Goal: Information Seeking & Learning: Find specific fact

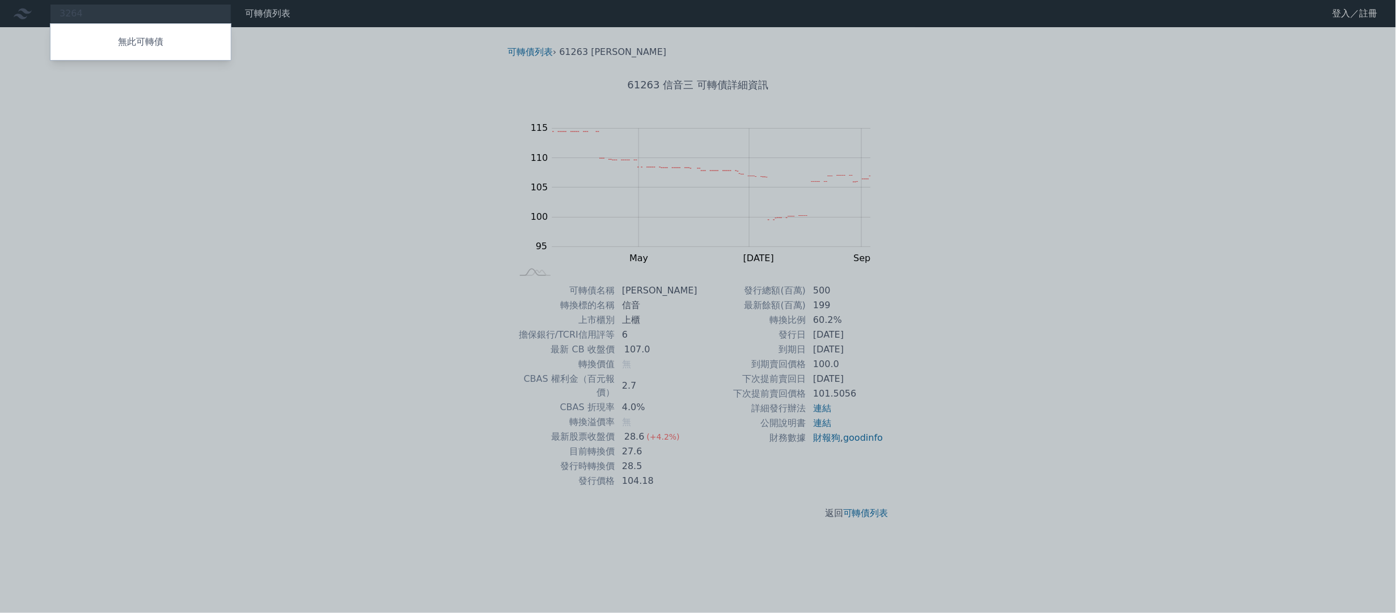
click at [243, 138] on div at bounding box center [698, 306] width 1396 height 613
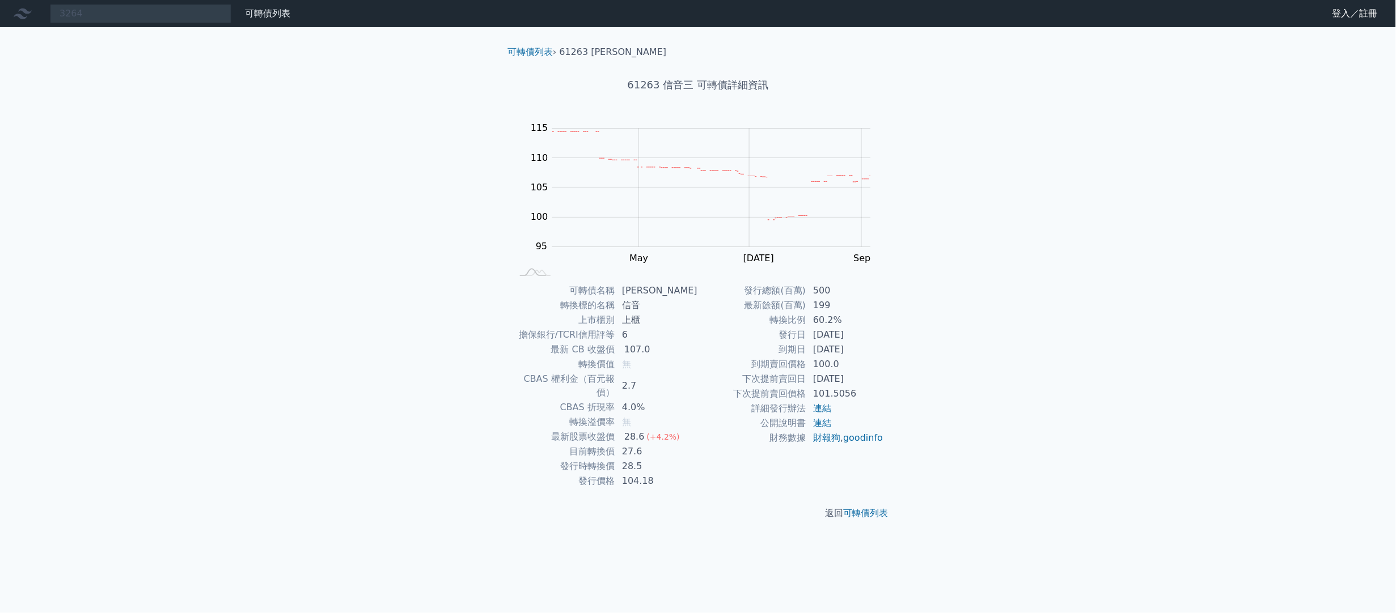
click at [143, 24] on nav "3264 無此可轉債 可轉債列表 財務數據 可轉債列表 財務數據 登入／註冊 登入／註冊" at bounding box center [698, 13] width 1396 height 27
click at [137, 16] on div "3264 無此可轉債" at bounding box center [140, 13] width 181 height 19
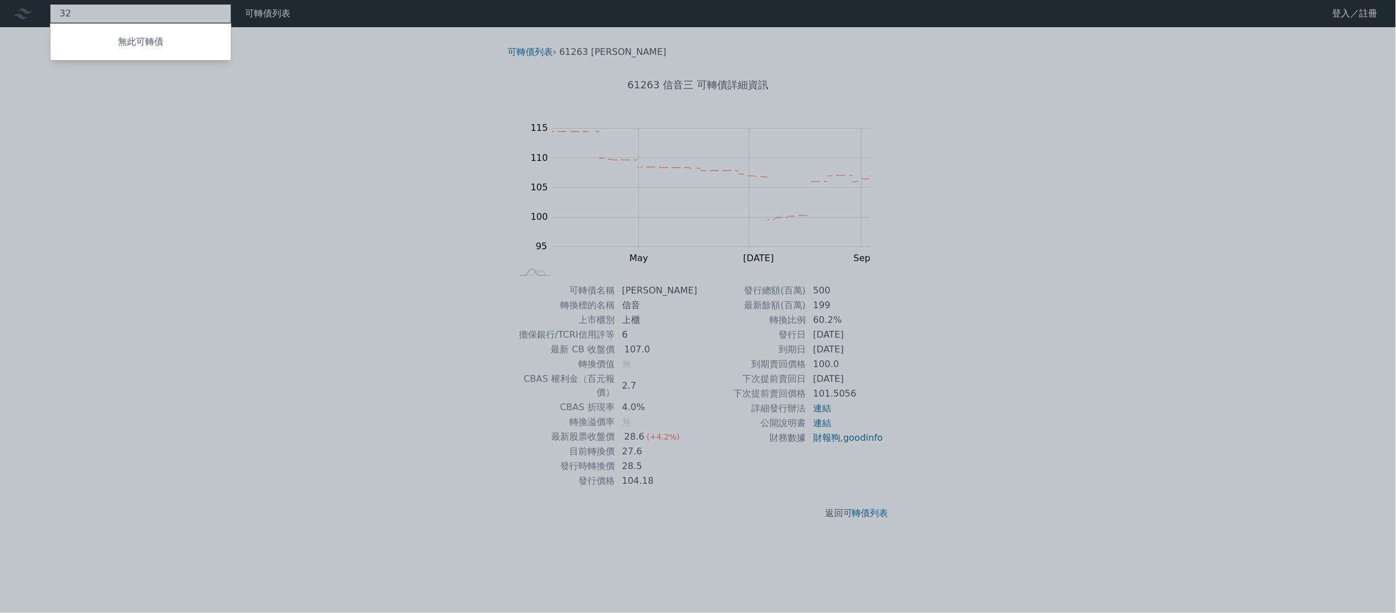
type input "3"
drag, startPoint x: 86, startPoint y: 11, endPoint x: 25, endPoint y: 12, distance: 61.3
click at [25, 12] on div at bounding box center [698, 306] width 1396 height 613
drag, startPoint x: 88, startPoint y: 14, endPoint x: 36, endPoint y: 14, distance: 52.2
click at [50, 11] on div "6147 無此可轉債" at bounding box center [140, 13] width 181 height 19
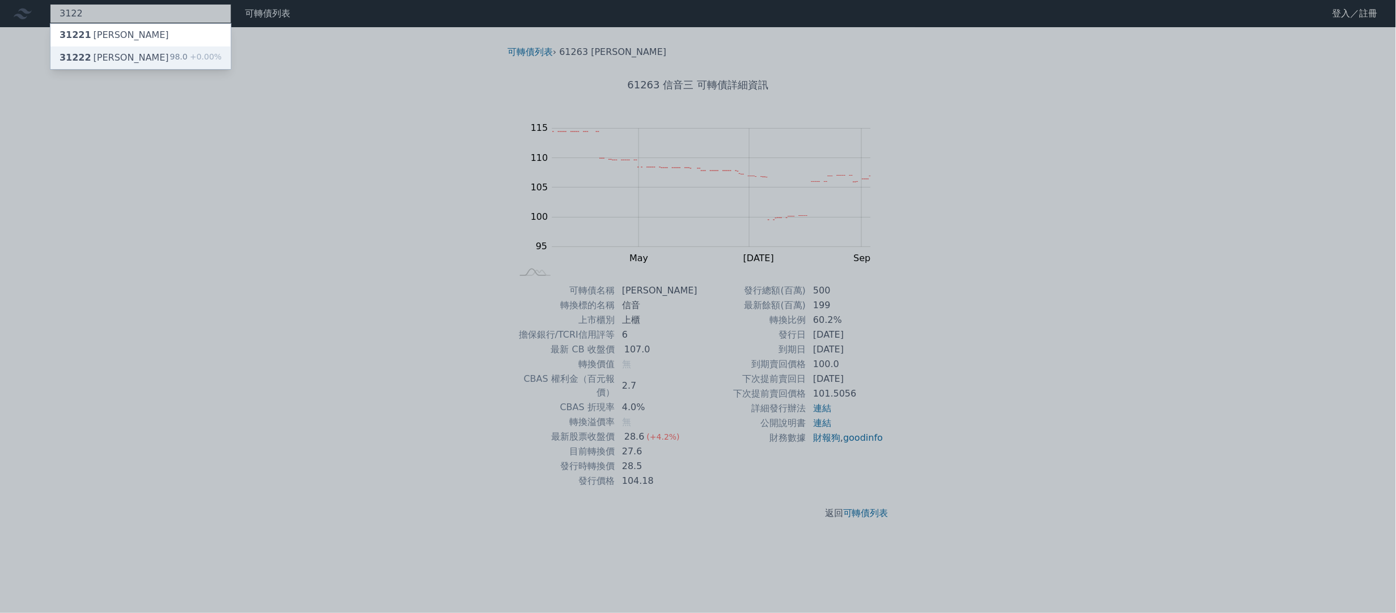
type input "3122"
click at [93, 66] on div "31222 笙泉二 98.0 +0.00%" at bounding box center [140, 57] width 180 height 23
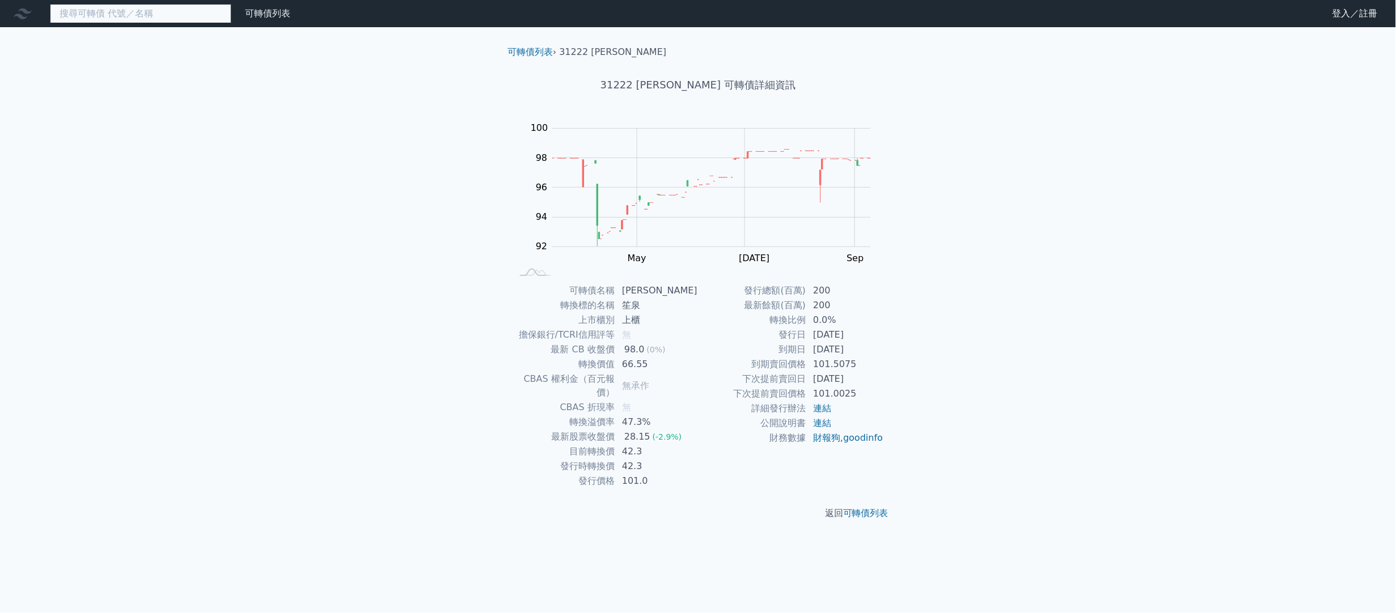
click at [151, 18] on input at bounding box center [140, 13] width 181 height 19
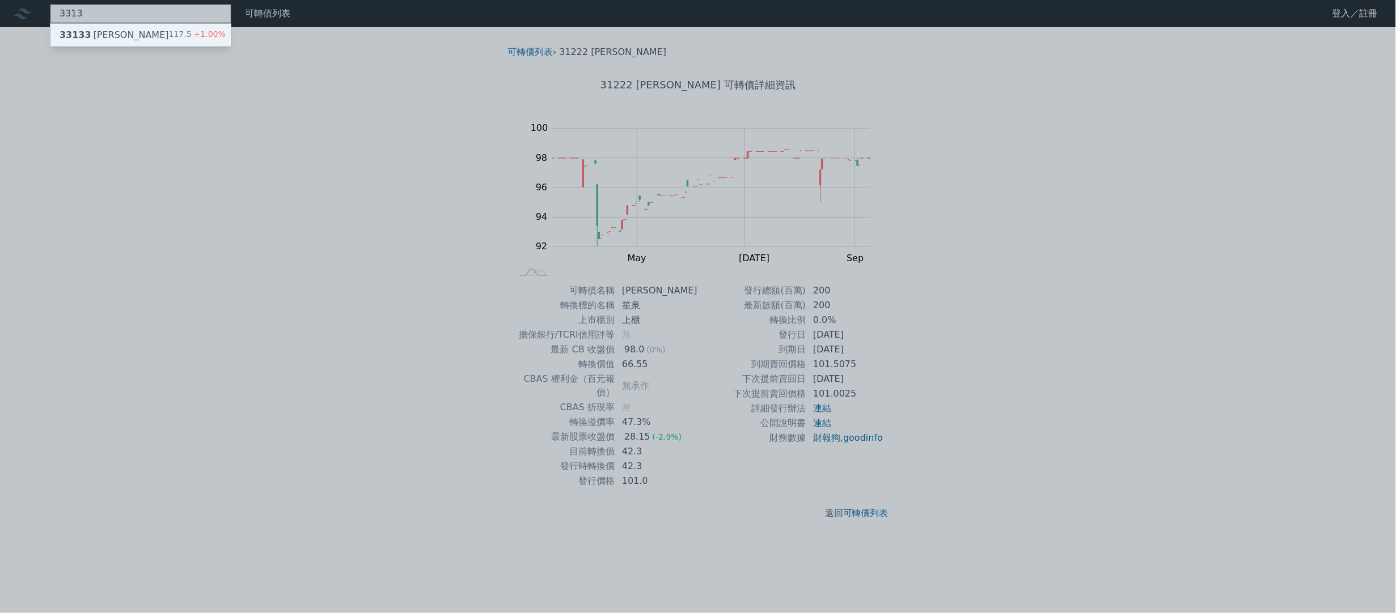
type input "3313"
click at [155, 28] on div "33133 斐成三 117.5 +1.00%" at bounding box center [140, 35] width 180 height 23
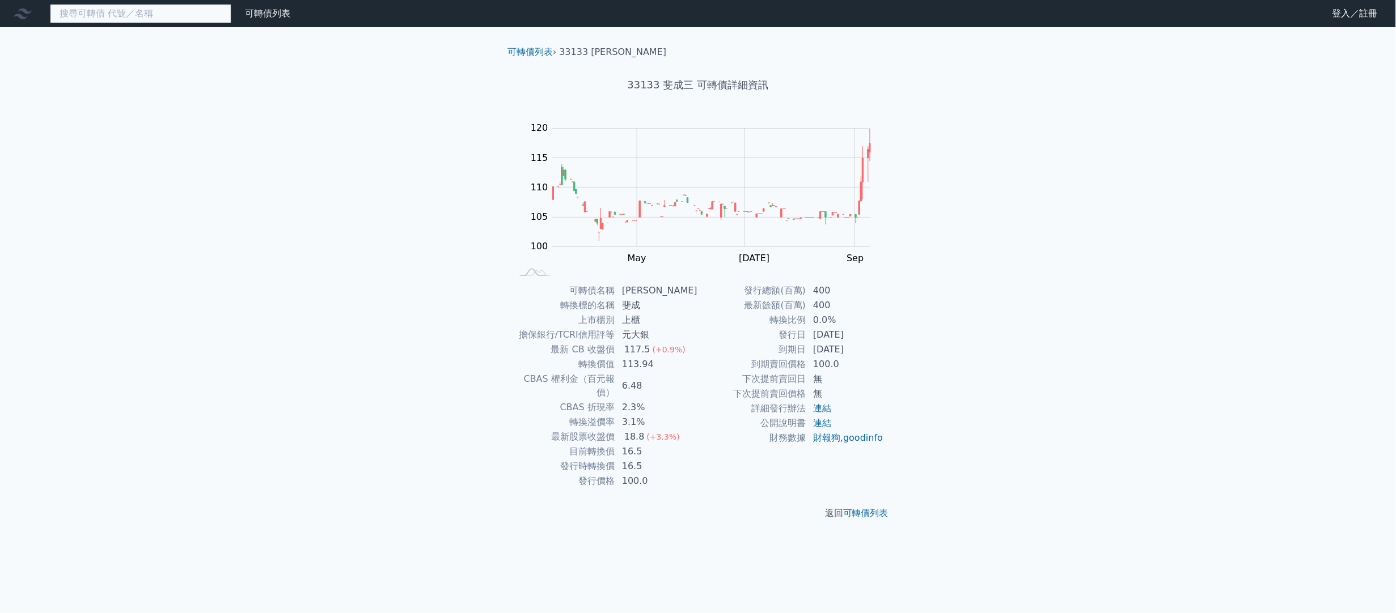
click at [210, 18] on input at bounding box center [140, 13] width 181 height 19
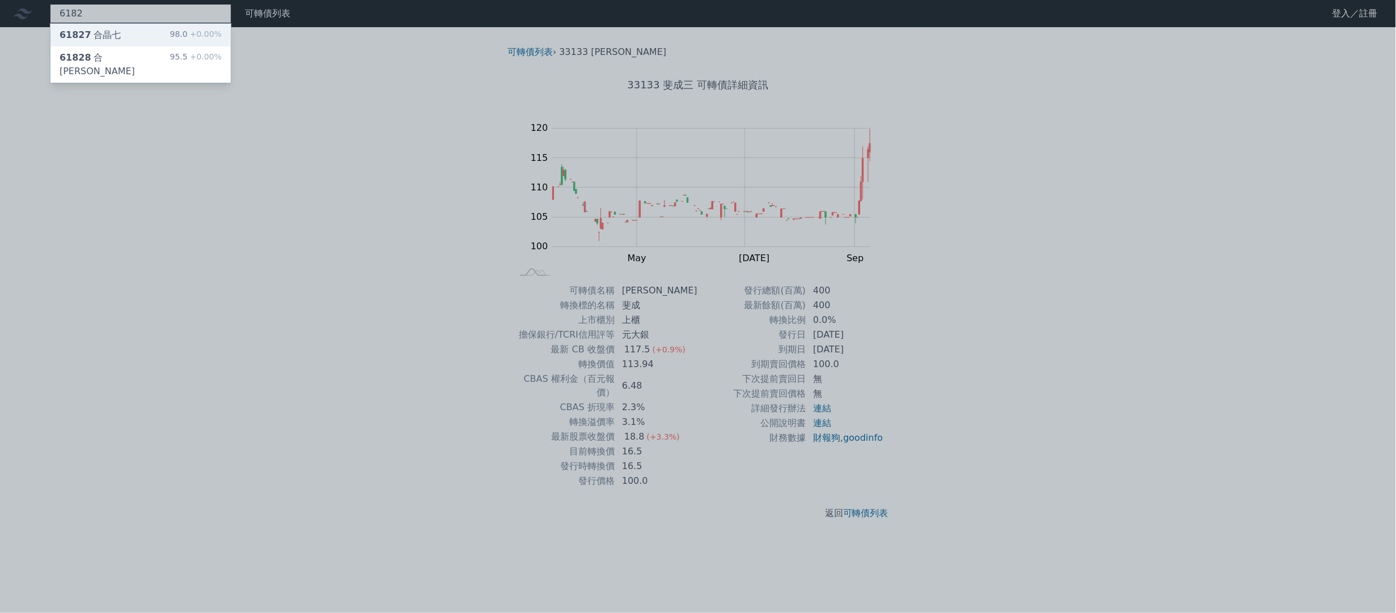
type input "6182"
click at [148, 32] on div "61827 合晶七 98.0 +0.00%" at bounding box center [140, 35] width 180 height 23
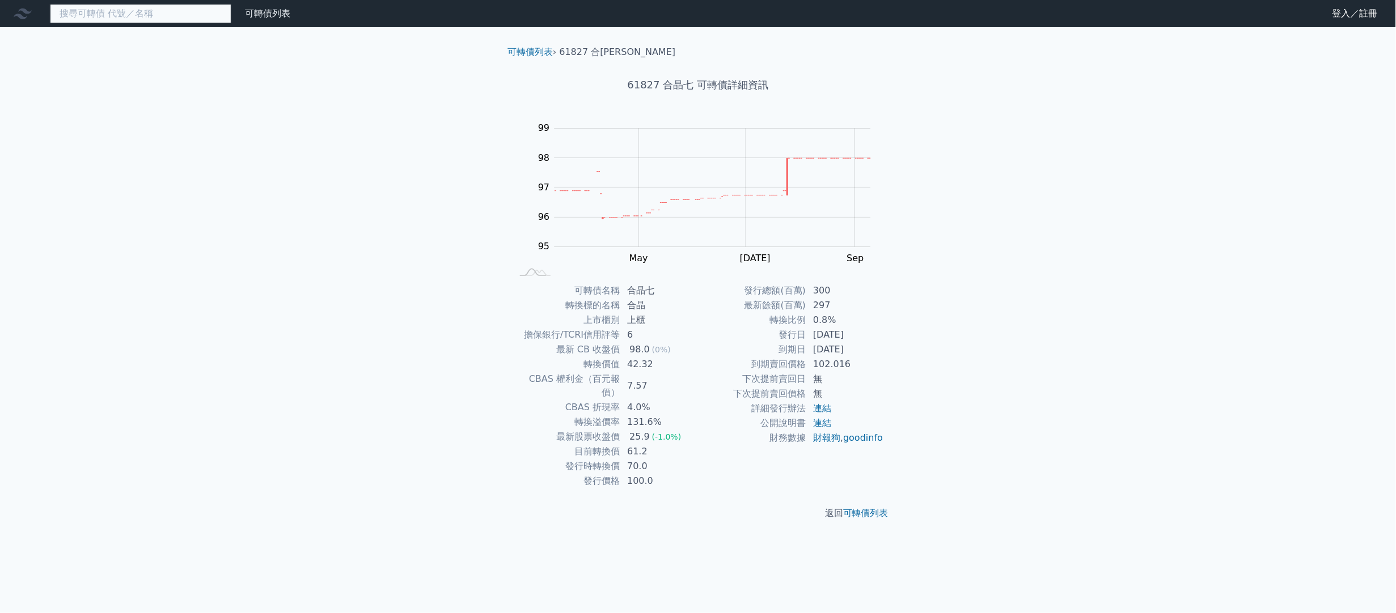
click at [138, 11] on input at bounding box center [140, 13] width 181 height 19
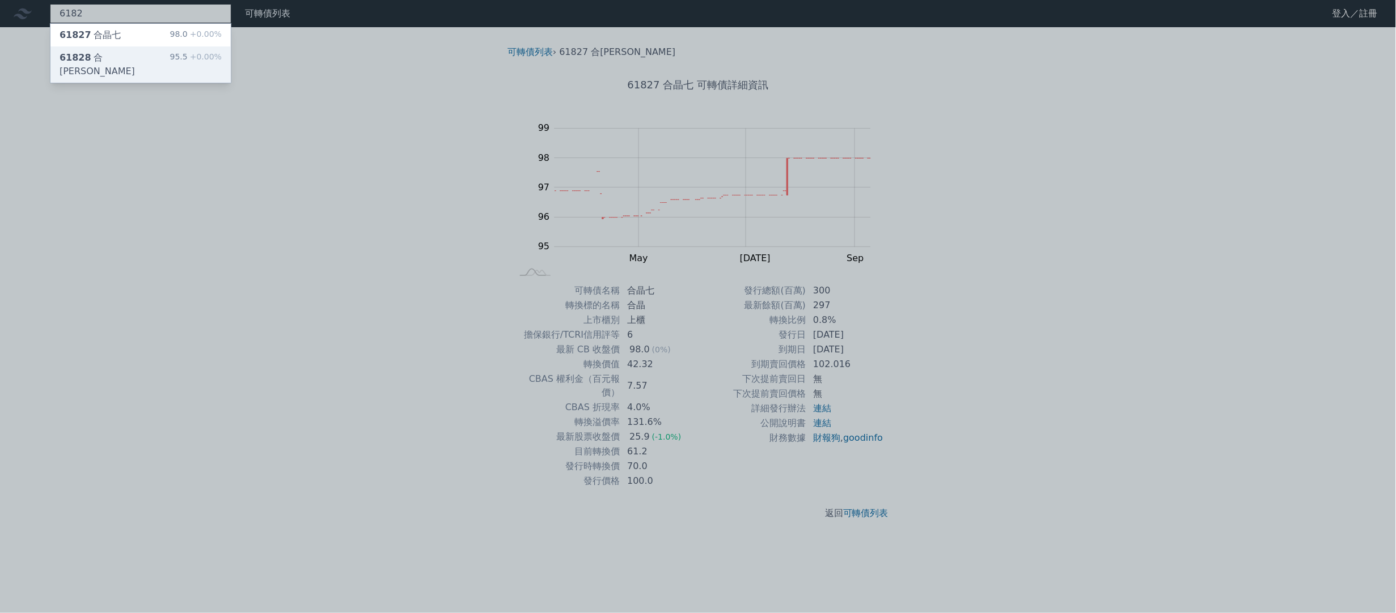
type input "6182"
click at [145, 62] on div "61828 合晶八 95.5 +0.00%" at bounding box center [140, 64] width 180 height 36
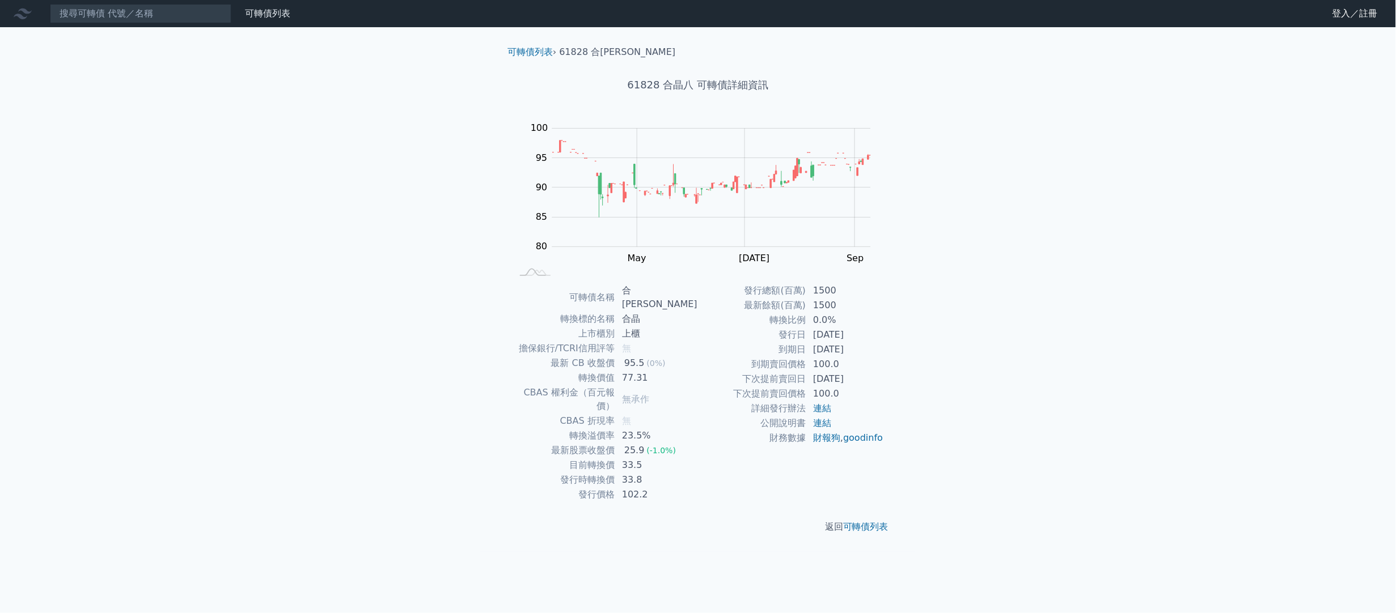
drag, startPoint x: 1107, startPoint y: 190, endPoint x: 1110, endPoint y: 179, distance: 11.8
click at [1108, 189] on div "可轉債列表 財務數據 可轉債列表 財務數據 登入／註冊 登入／註冊 可轉債列表 › 61828 合晶八 61828 合晶八 可轉債詳細資訊 Zoom Out …" at bounding box center [698, 306] width 1396 height 613
click at [215, 15] on input at bounding box center [140, 13] width 181 height 19
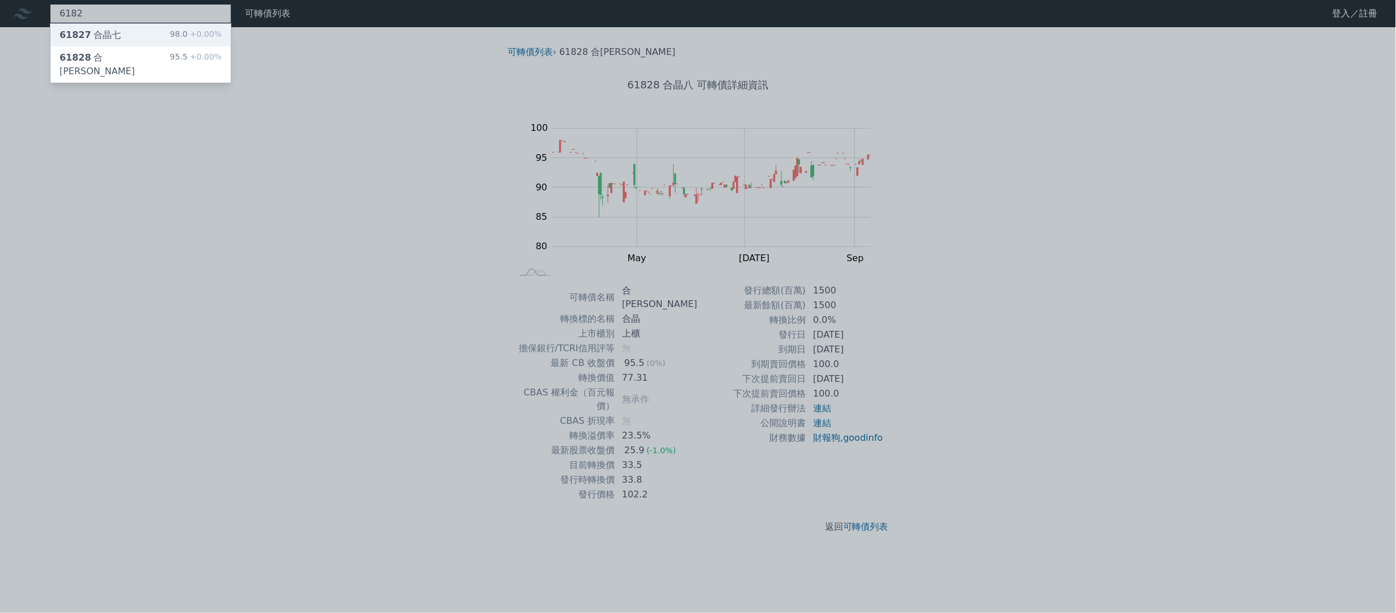
type input "6182"
click at [115, 34] on div "61827 合[PERSON_NAME]" at bounding box center [90, 35] width 61 height 14
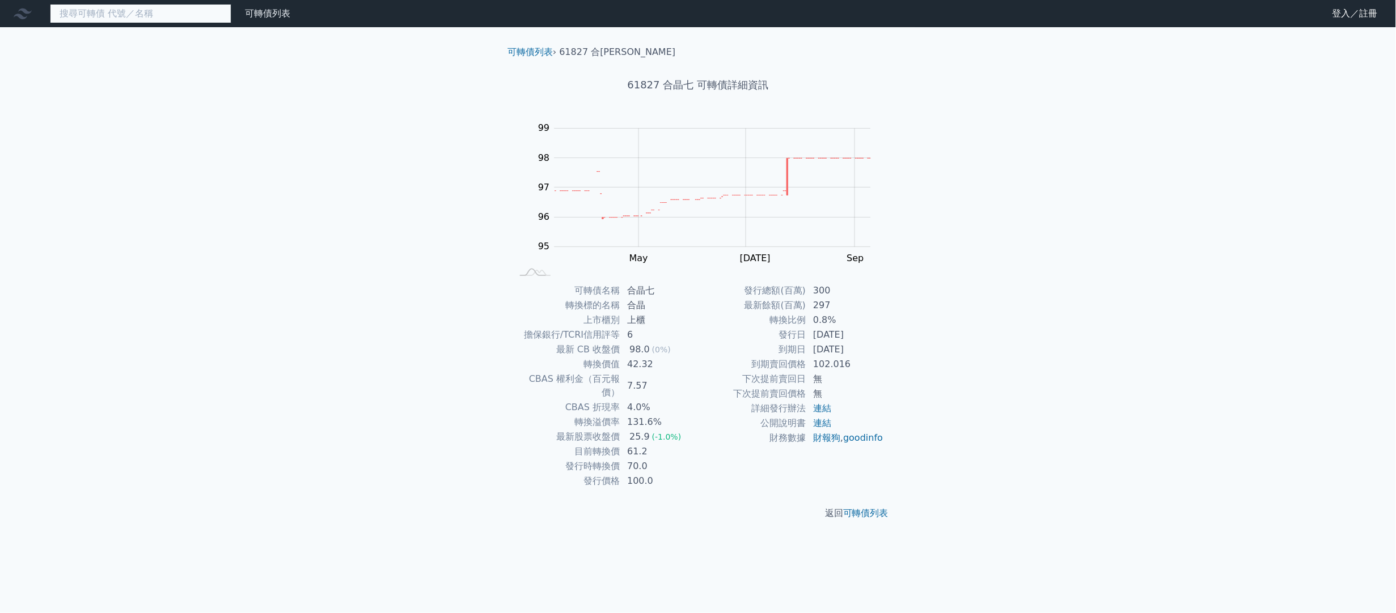
click at [118, 7] on input at bounding box center [140, 13] width 181 height 19
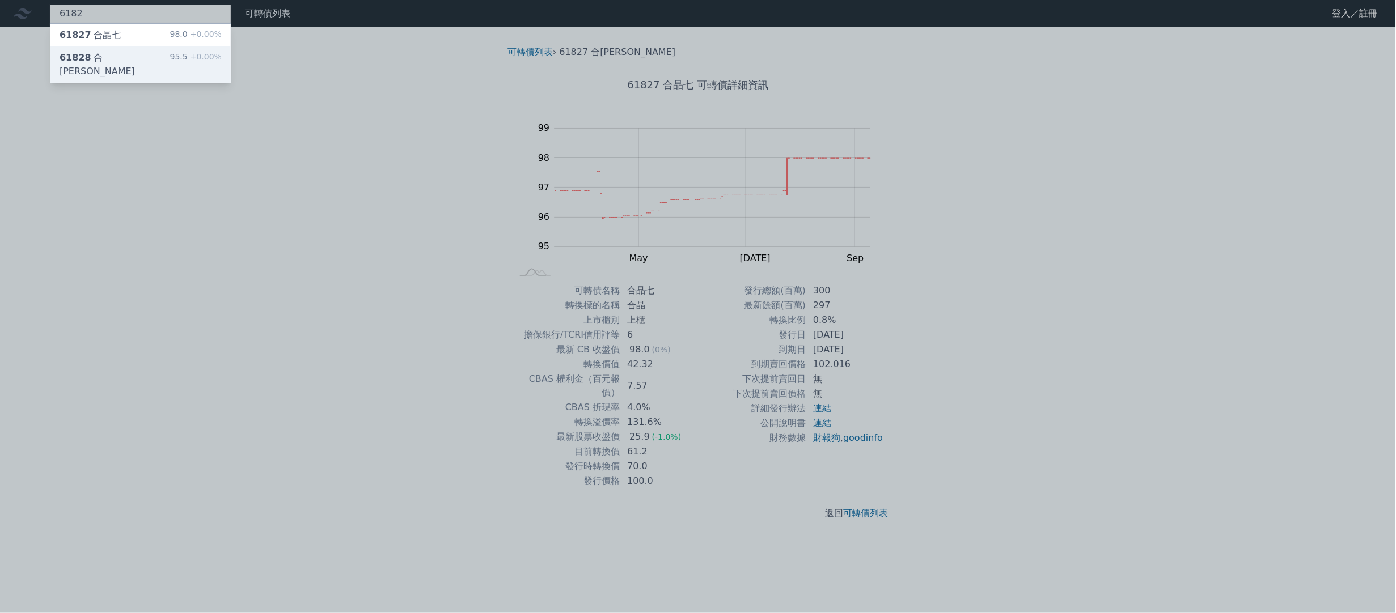
type input "6182"
click at [122, 51] on div "61828 合晶八 95.5 +0.00%" at bounding box center [140, 64] width 180 height 36
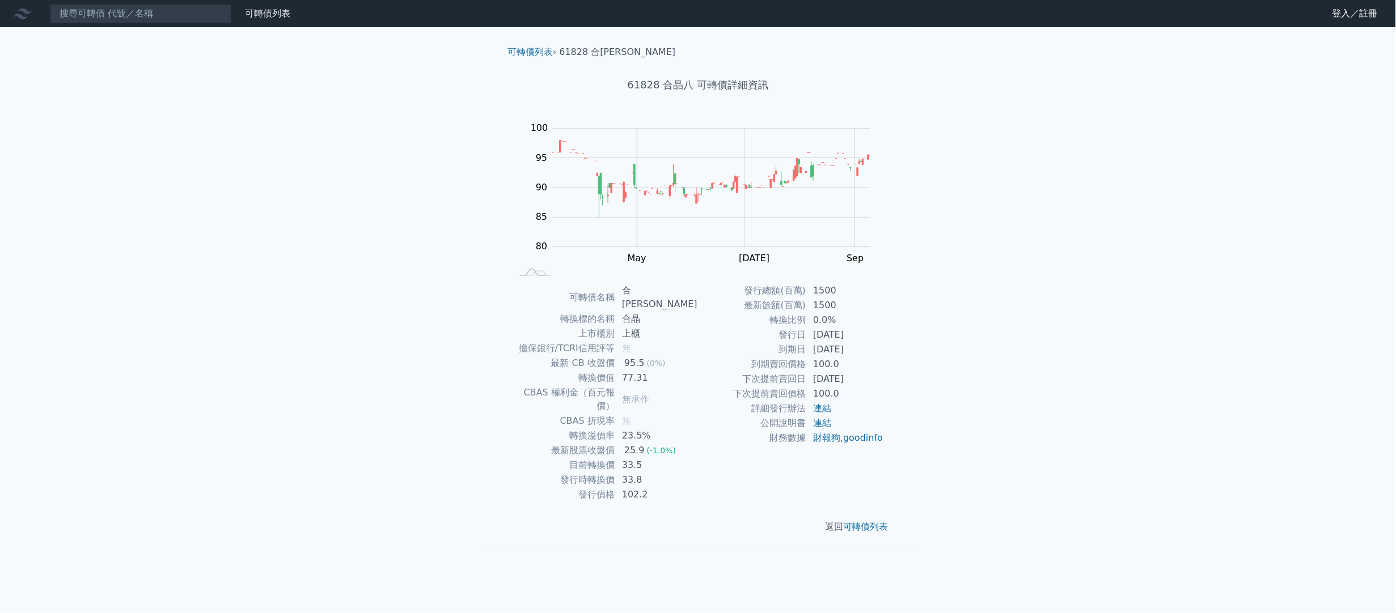
click at [253, 157] on div "可轉債列表 財務數據 可轉債列表 財務數據 登入／註冊 登入／註冊 可轉債列表 › 61828 合晶八 61828 合晶八 可轉債詳細資訊 Zoom Out …" at bounding box center [698, 306] width 1396 height 613
